Goal: Information Seeking & Learning: Learn about a topic

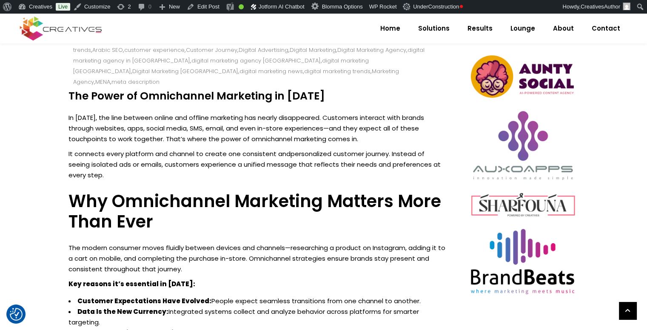
scroll to position [442, 0]
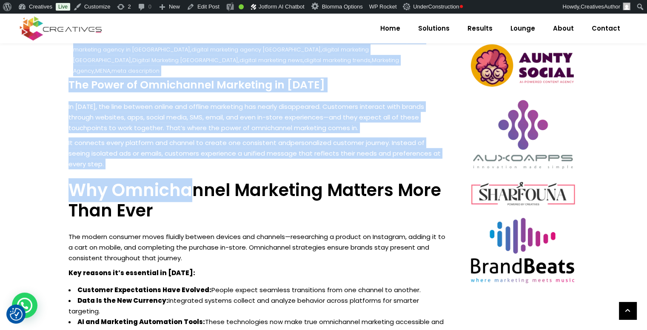
drag, startPoint x: 67, startPoint y: 74, endPoint x: 188, endPoint y: 169, distance: 153.8
click at [143, 143] on p "It connects every platform and channel to create one consistent and personalize…" at bounding box center [257, 153] width 378 height 32
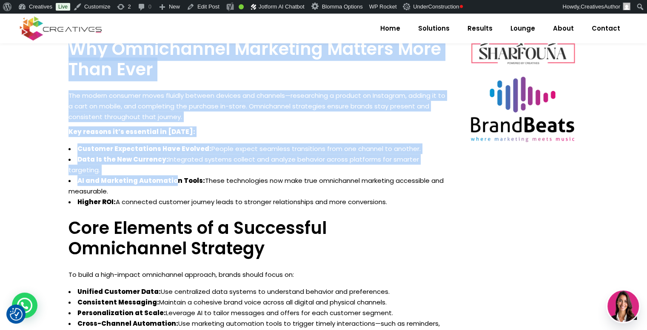
scroll to position [588, 0]
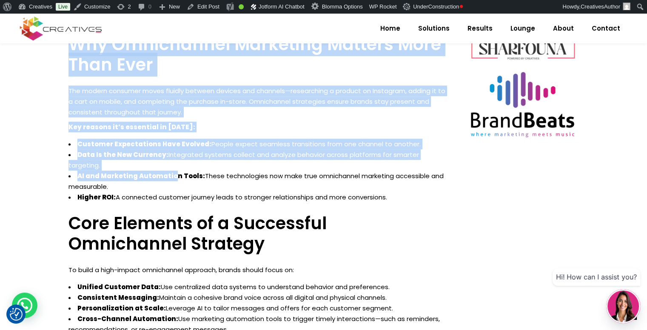
drag, startPoint x: 69, startPoint y: 72, endPoint x: 413, endPoint y: 179, distance: 359.8
click at [413, 179] on div "The Power of Omnichannel Marketing in [DATE] In [DATE], the line between online…" at bounding box center [257, 327] width 378 height 788
copy div "Lor Ipsum do Sitametcons Adipiscin el 0367 Se 9758, doe temp incidid utlabo etd…"
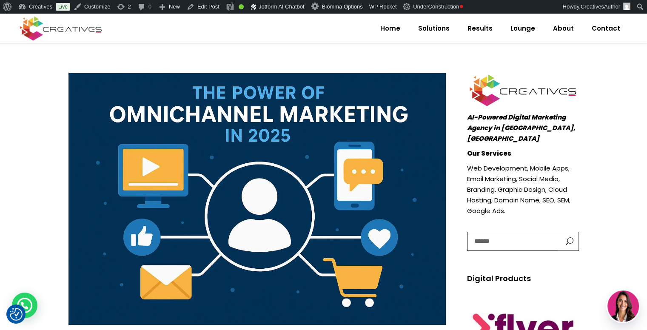
scroll to position [108, 0]
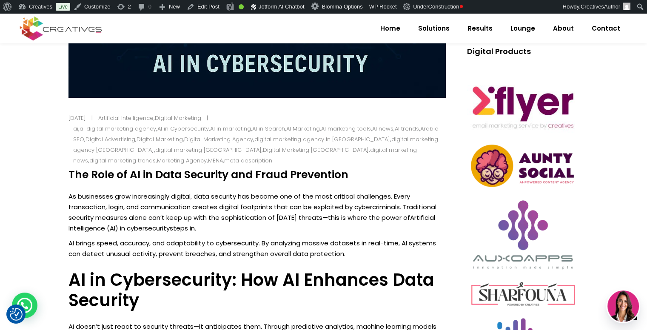
scroll to position [408, 0]
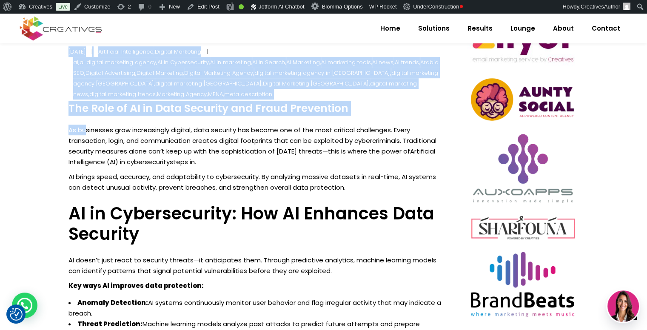
drag, startPoint x: 66, startPoint y: 108, endPoint x: 85, endPoint y: 116, distance: 20.2
click at [80, 113] on h4 "The Role of AI in Data Security and Fraud Prevention" at bounding box center [257, 108] width 378 height 13
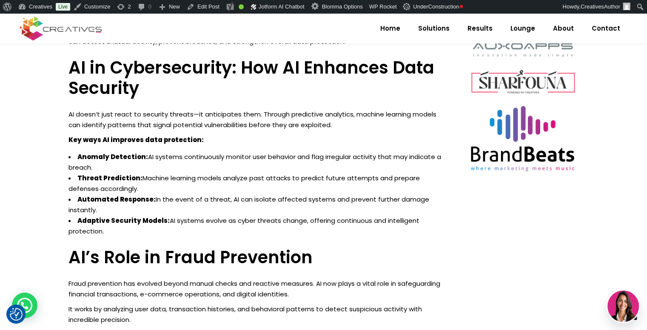
scroll to position [556, 0]
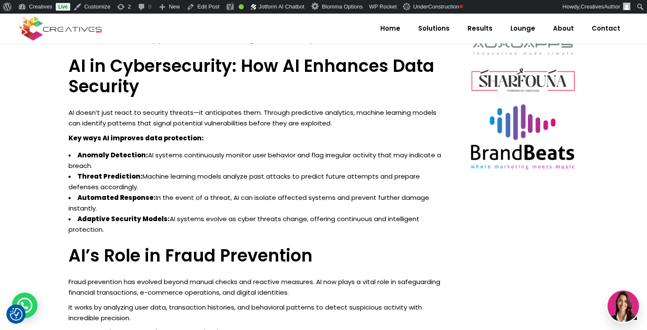
drag, startPoint x: 68, startPoint y: 105, endPoint x: 219, endPoint y: 228, distance: 194.6
click at [219, 228] on div "The Role of AI in Data Security and Fraud Prevention As businesses grow increas…" at bounding box center [257, 330] width 378 height 752
copy div "Lor Ipsu do SI am Cons Adipisci eli Seddo Eiusmodtem In utlaboreet dolo magnaal…"
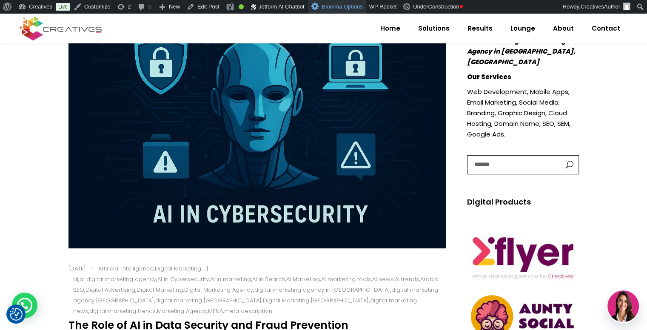
scroll to position [128, 0]
